Goal: Check status: Check status

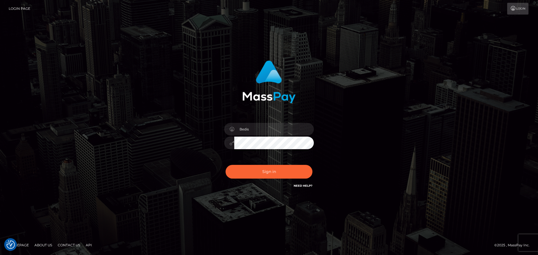
click at [253, 172] on button "Sign in" at bounding box center [269, 172] width 87 height 14
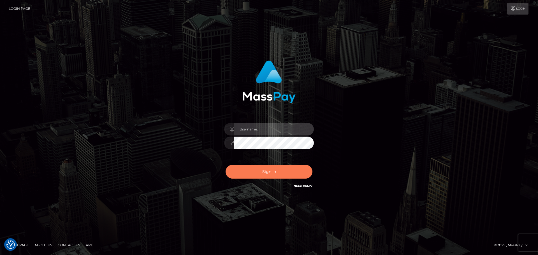
type input "Bedis"
click at [265, 172] on button "Sign in" at bounding box center [269, 172] width 87 height 14
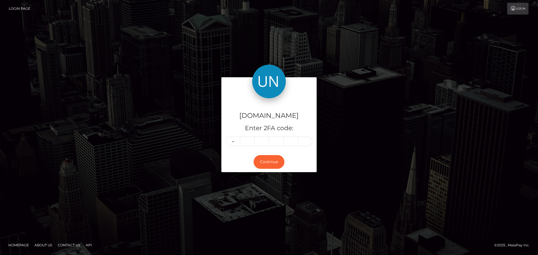
type input "7"
type input "2"
type input "8"
type input "5"
type input "0"
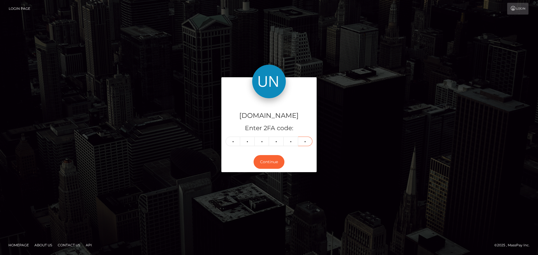
type input "2"
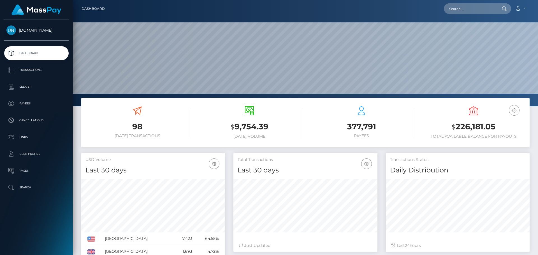
scroll to position [100, 144]
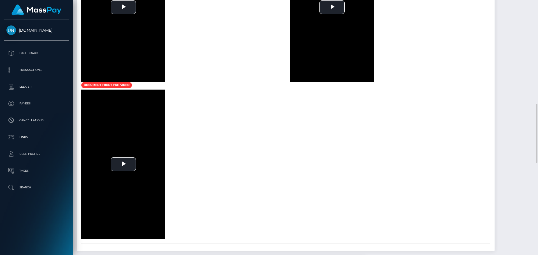
scroll to position [477, 0]
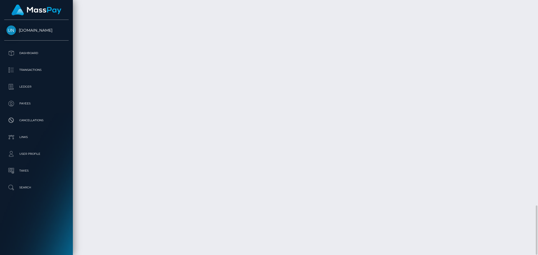
scroll to position [67, 144]
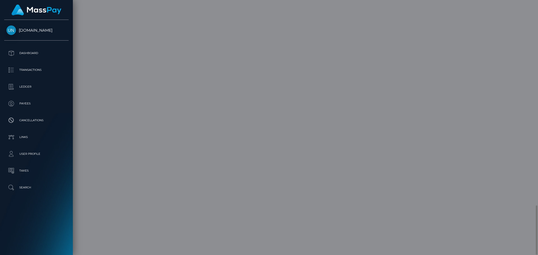
scroll to position [0, 0]
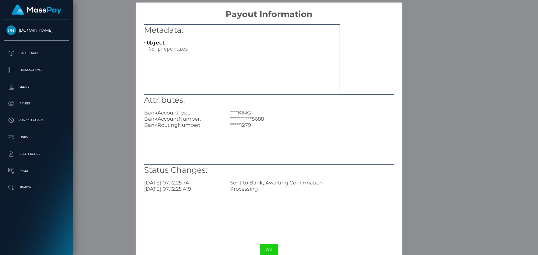
click at [126, 141] on div "**********" at bounding box center [269, 127] width 538 height 255
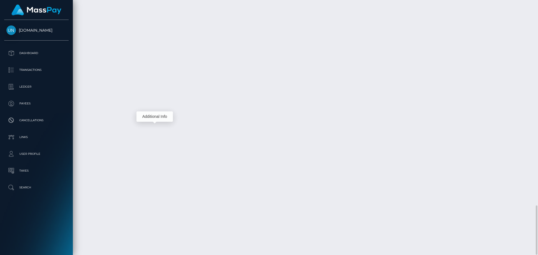
scroll to position [67, 144]
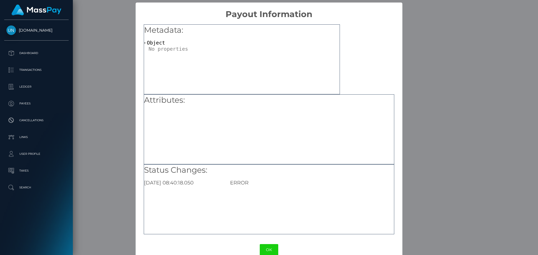
click at [422, 143] on div "× Payout Information Metadata: Object Attributes: Status Changes: 2025-09-03 08…" at bounding box center [269, 127] width 538 height 255
